Goal: Feedback & Contribution: Leave review/rating

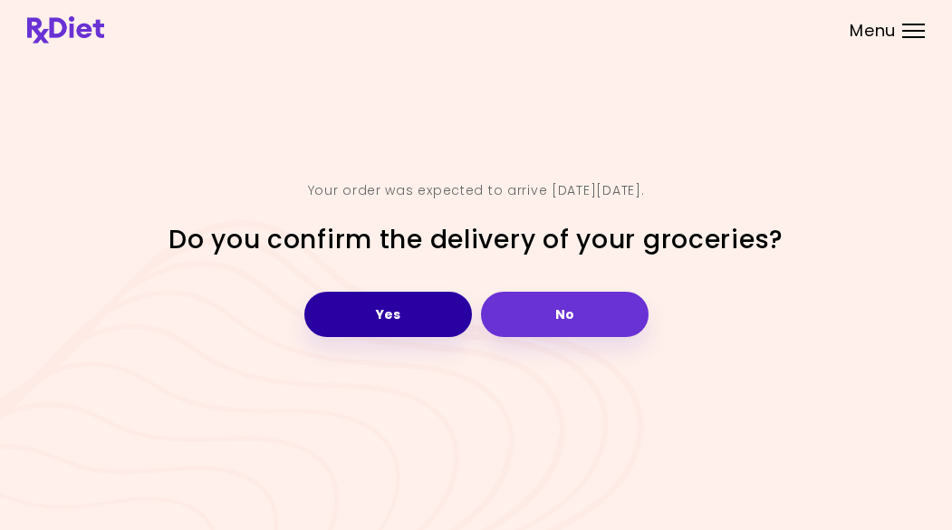
click at [370, 321] on button "Yes" at bounding box center [388, 314] width 168 height 45
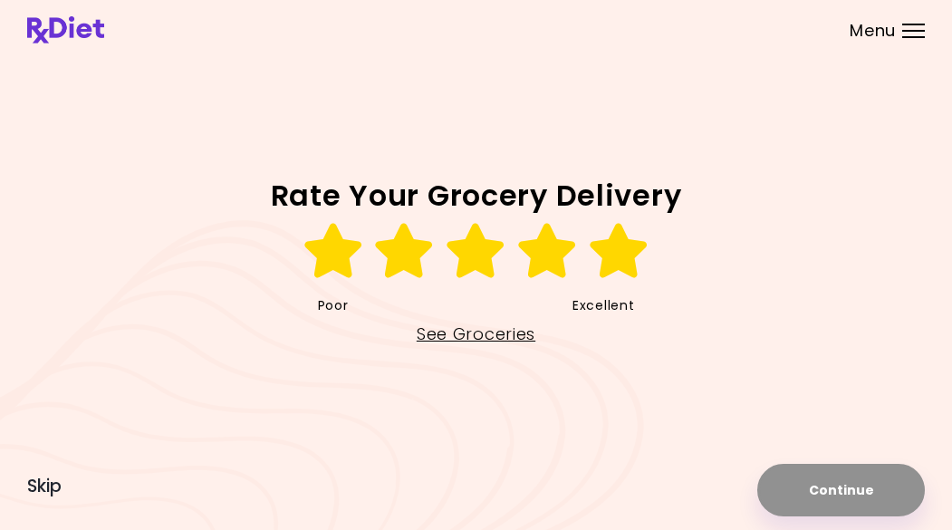
click at [621, 255] on icon at bounding box center [619, 251] width 62 height 54
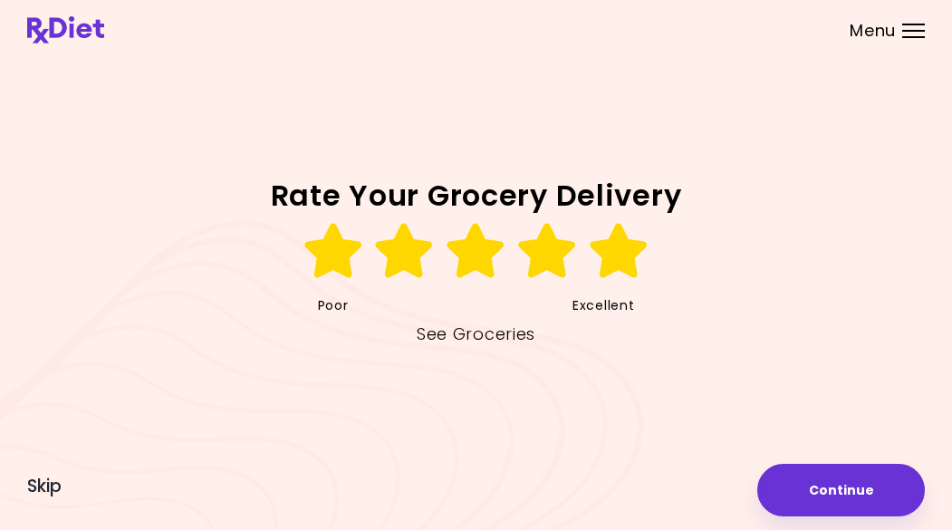
click at [467, 338] on link "See Groceries" at bounding box center [476, 334] width 119 height 29
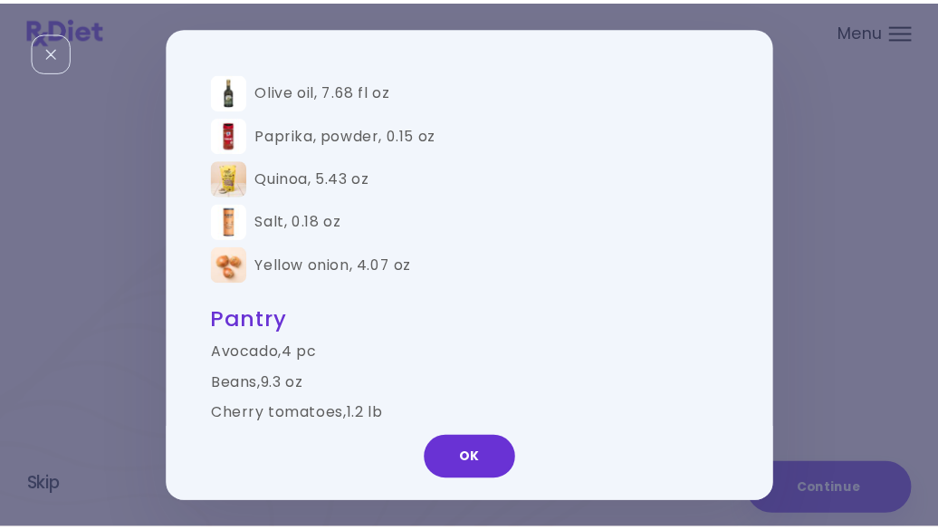
scroll to position [1282, 0]
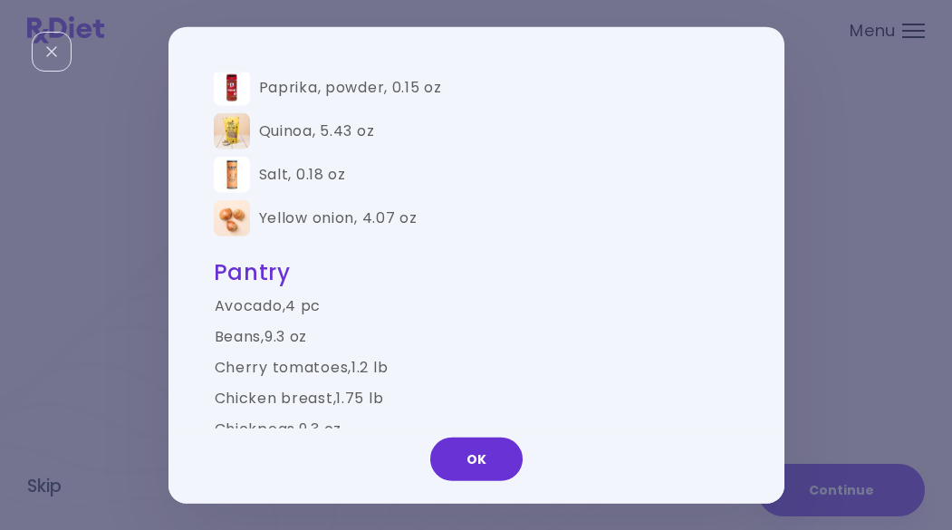
click at [471, 466] on button "OK" at bounding box center [476, 458] width 92 height 43
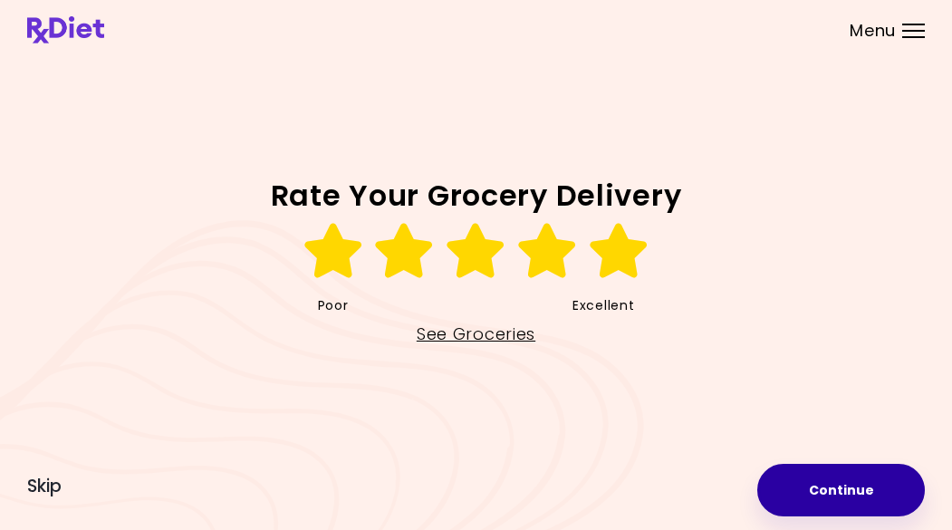
click at [823, 489] on button "Continue" at bounding box center [841, 490] width 168 height 53
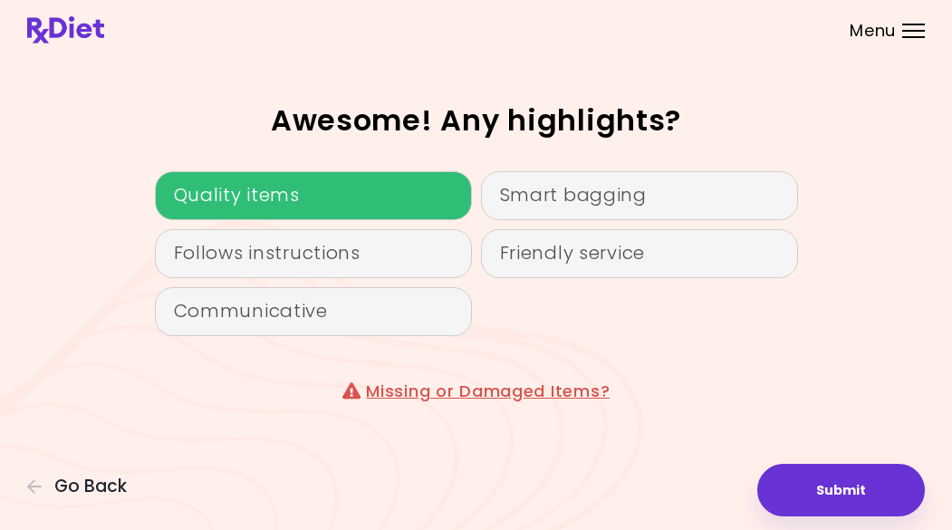
click at [236, 197] on div "Quality items" at bounding box center [313, 195] width 317 height 49
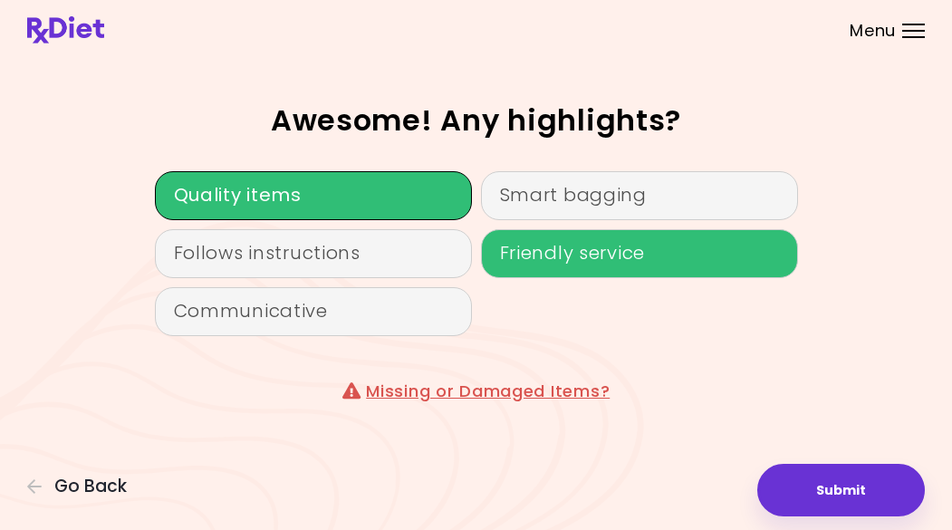
click at [524, 256] on div "Friendly service" at bounding box center [639, 253] width 317 height 49
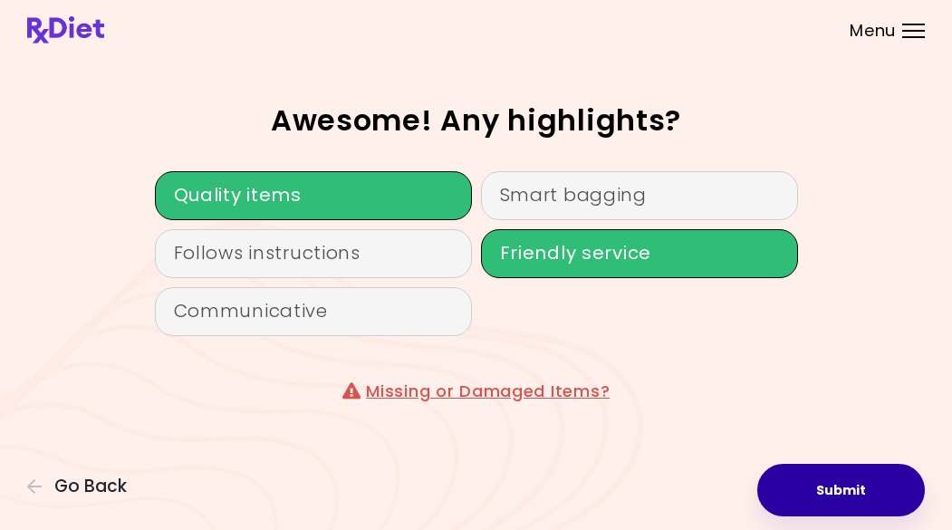
click at [817, 492] on button "Submit" at bounding box center [841, 490] width 168 height 53
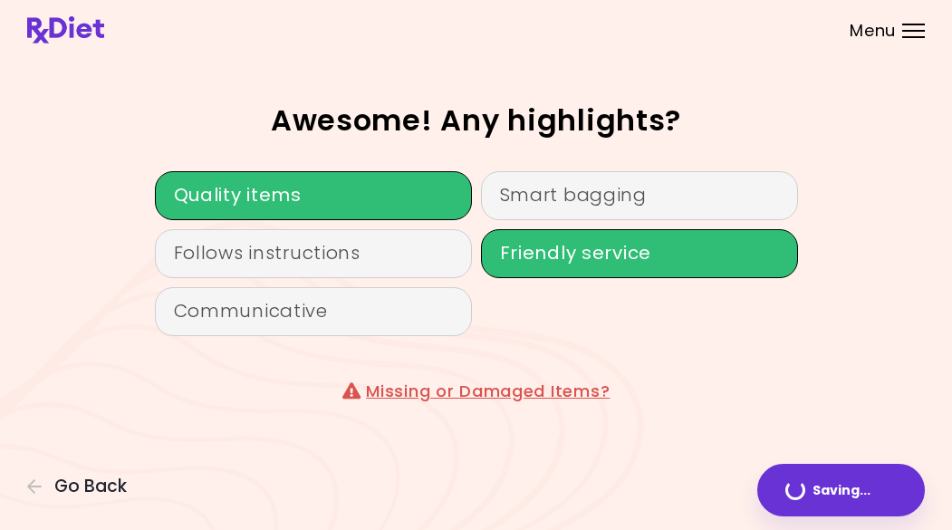
click at [906, 32] on div "Menu" at bounding box center [913, 31] width 23 height 14
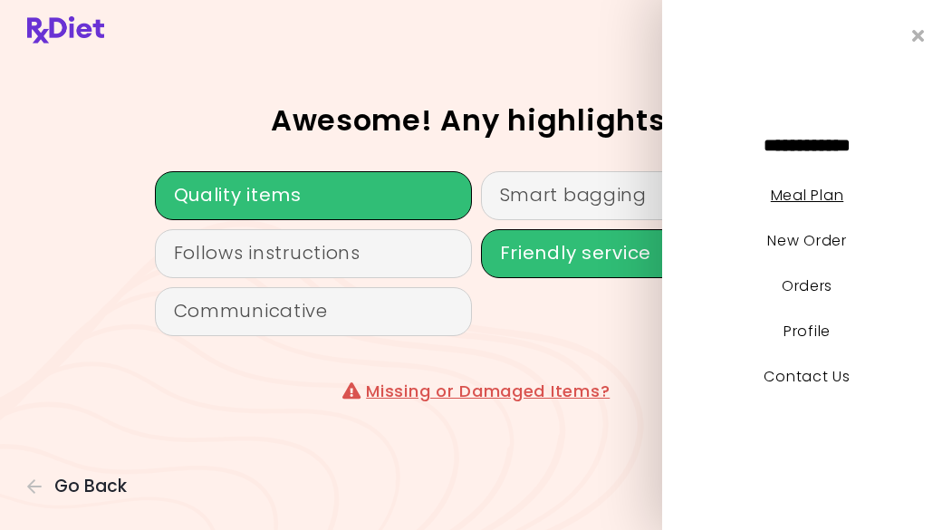
click at [782, 201] on link "Meal Plan" at bounding box center [807, 195] width 72 height 21
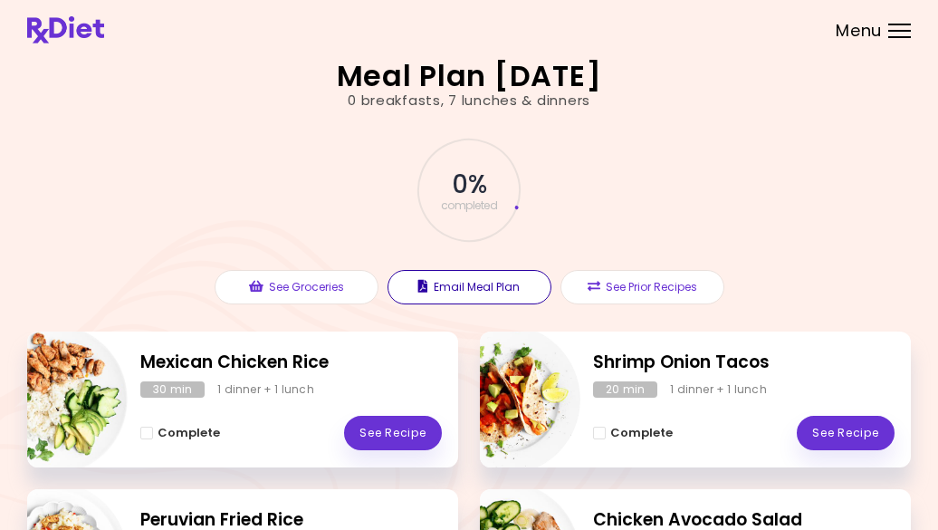
click at [461, 287] on button "Email Meal Plan" at bounding box center [470, 287] width 164 height 34
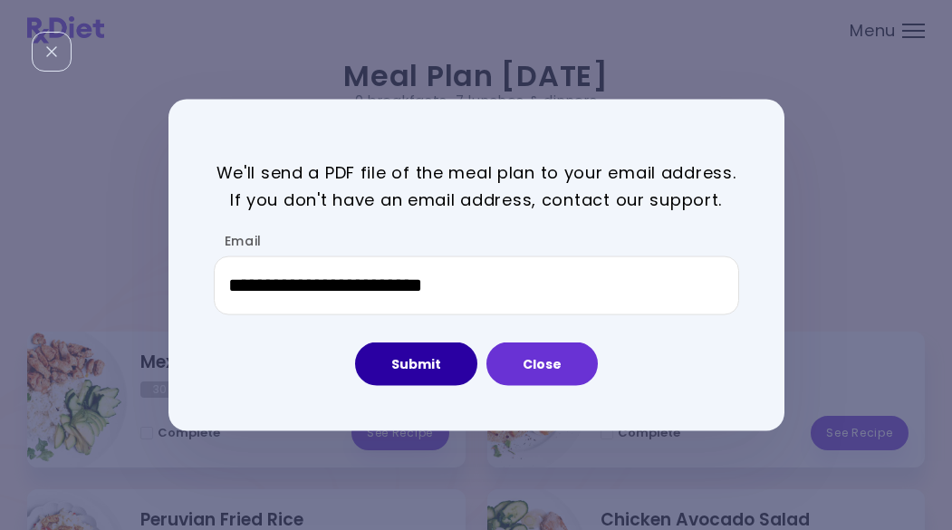
click at [410, 367] on button "Submit" at bounding box center [416, 363] width 122 height 43
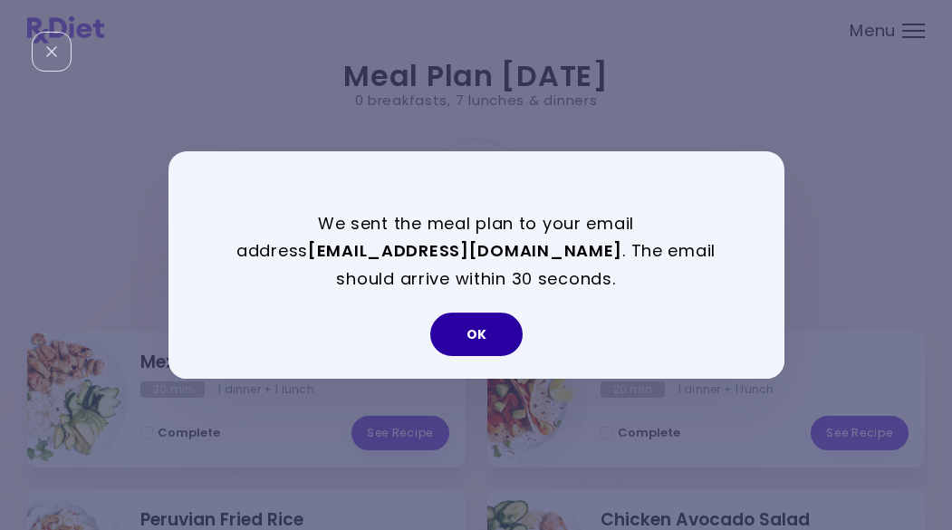
click at [473, 344] on button "OK" at bounding box center [476, 333] width 92 height 43
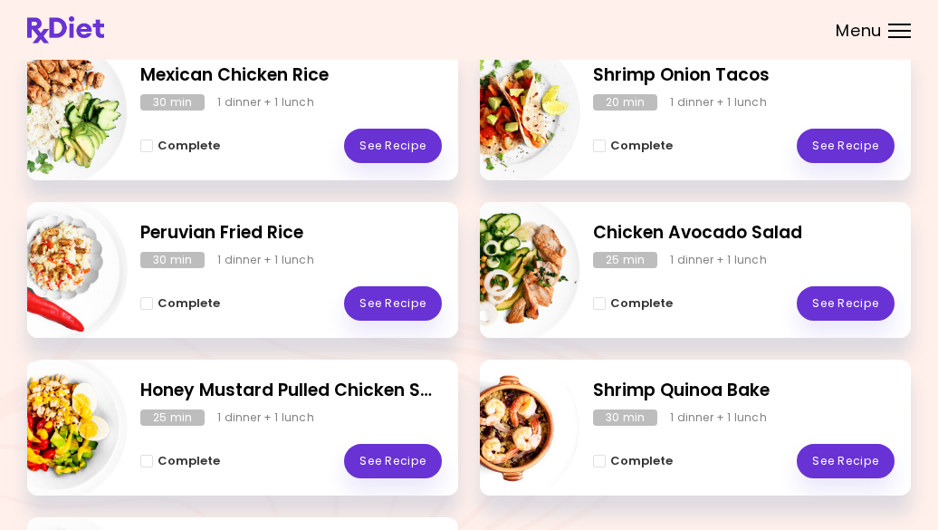
scroll to position [311, 0]
